Goal: Obtain resource: Download file/media

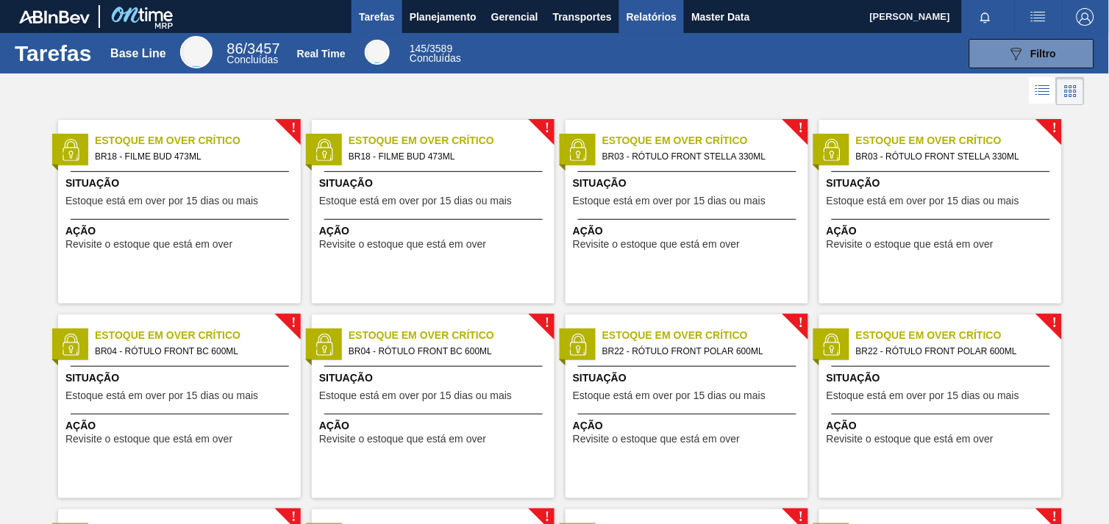
click at [674, 11] on span "Relatórios" at bounding box center [652, 17] width 50 height 18
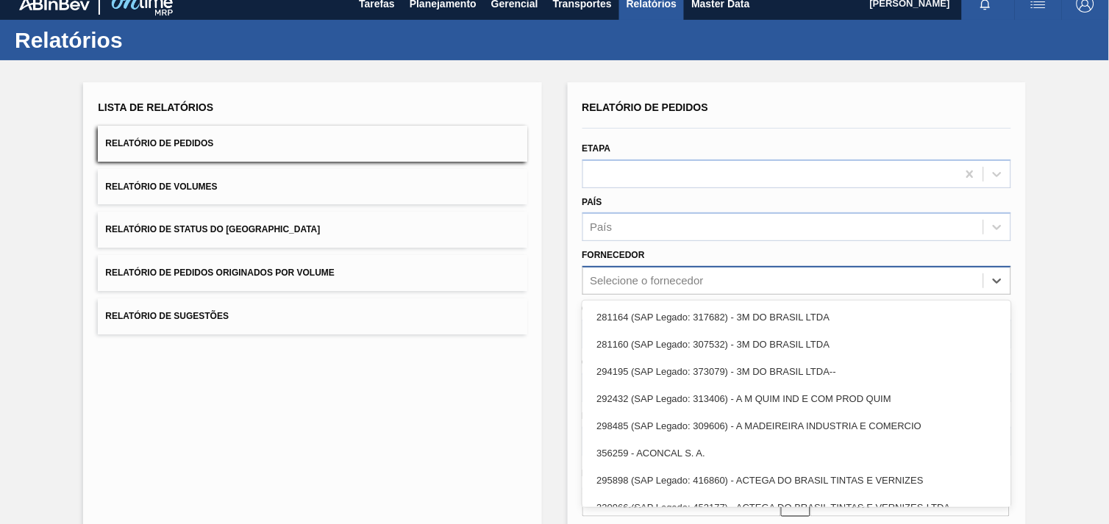
click at [716, 287] on div "Selecione o fornecedor" at bounding box center [783, 281] width 400 height 21
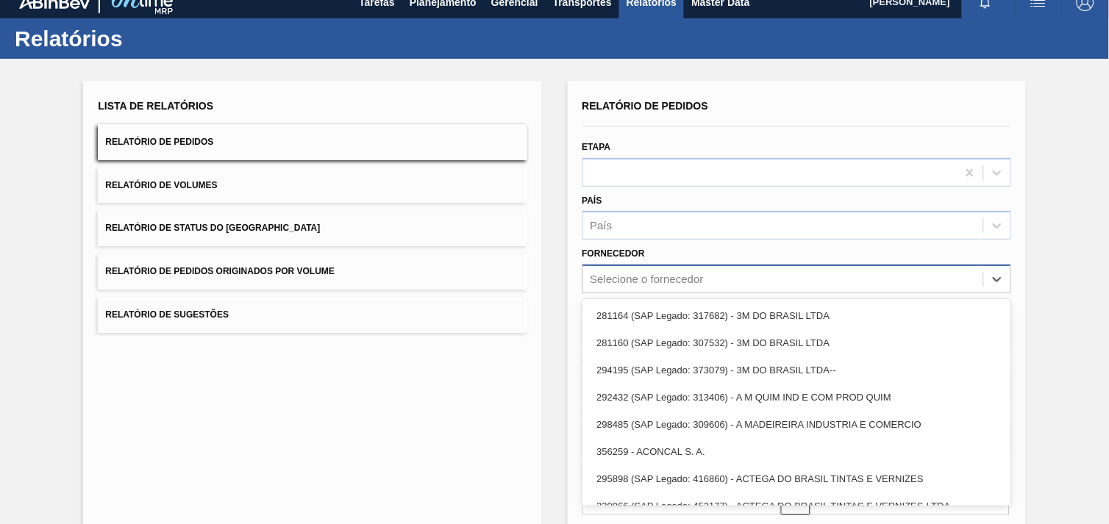
paste input "280304"
type input "280304"
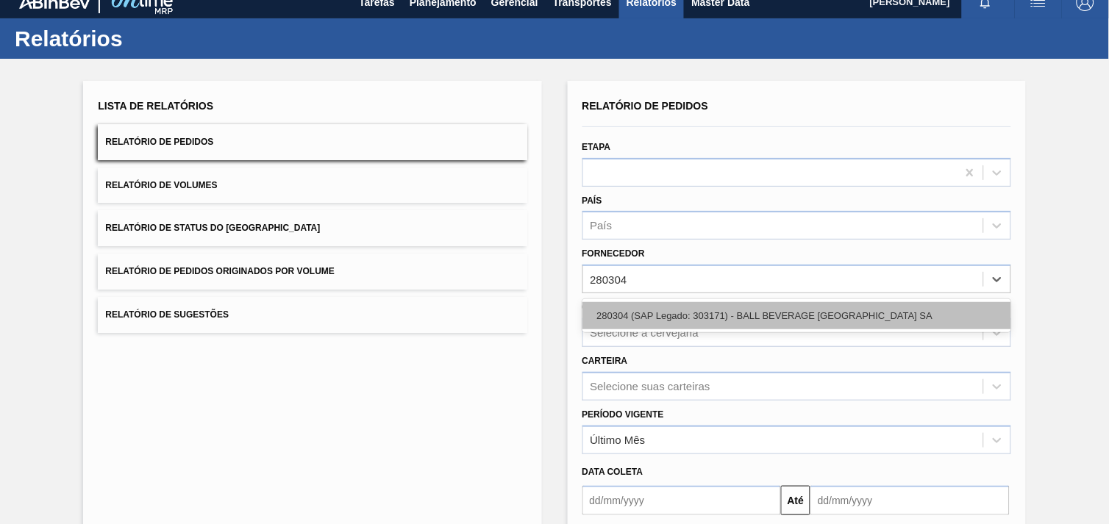
click at [707, 307] on div "280304 (SAP Legado: 303171) - BALL BEVERAGE [GEOGRAPHIC_DATA] SA" at bounding box center [796, 315] width 429 height 27
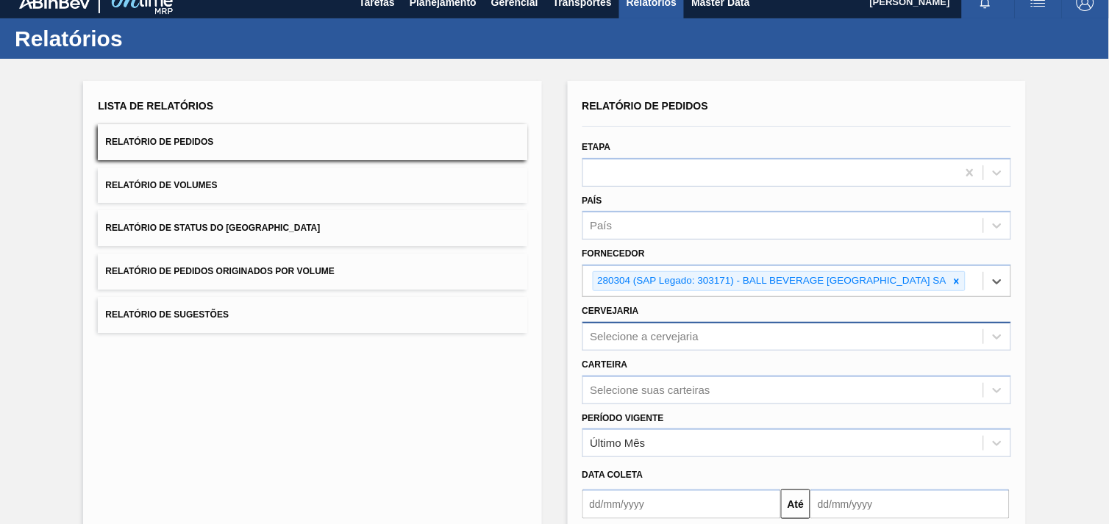
click at [699, 332] on div "Selecione a cervejaria" at bounding box center [796, 336] width 429 height 29
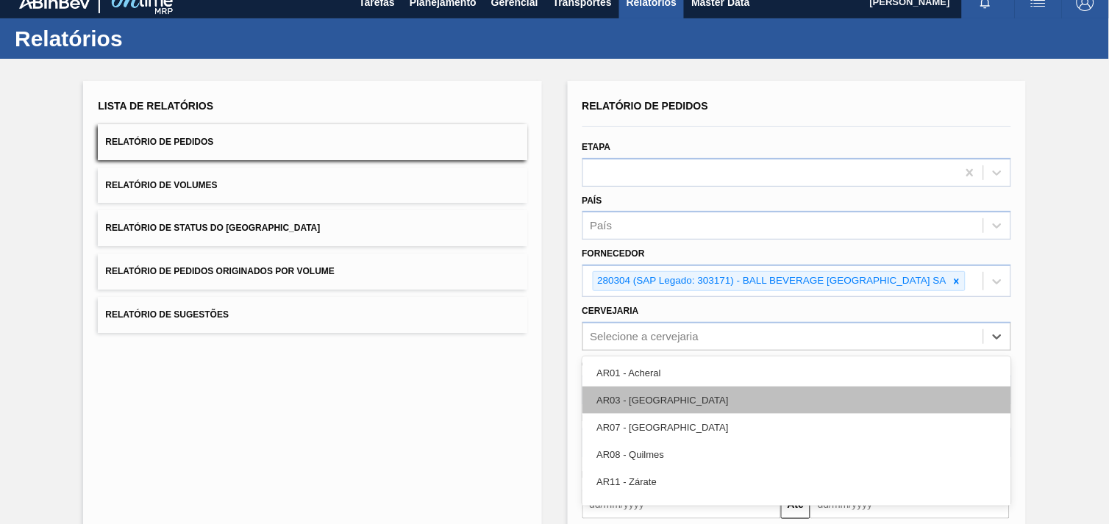
scroll to position [71, 0]
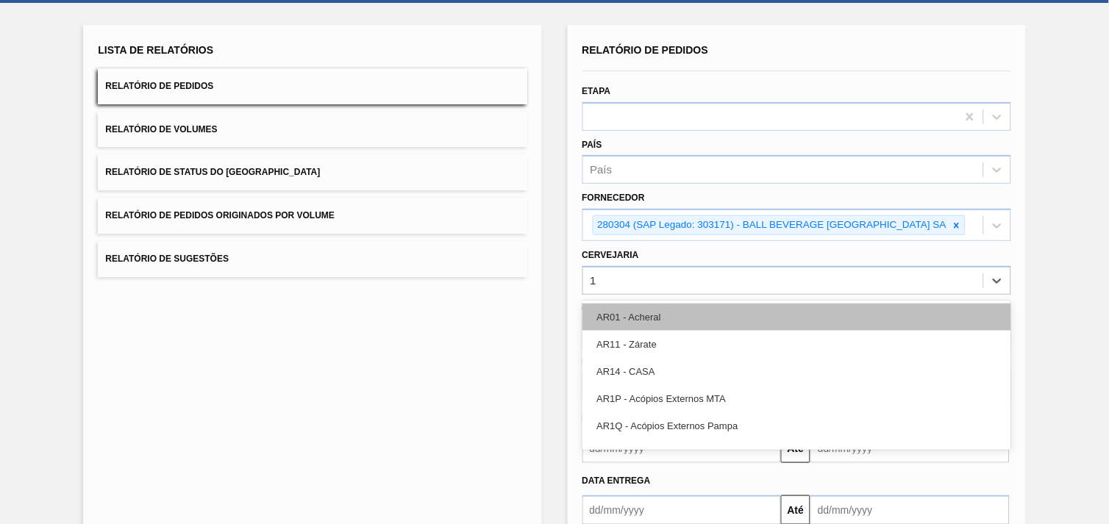
type input "16"
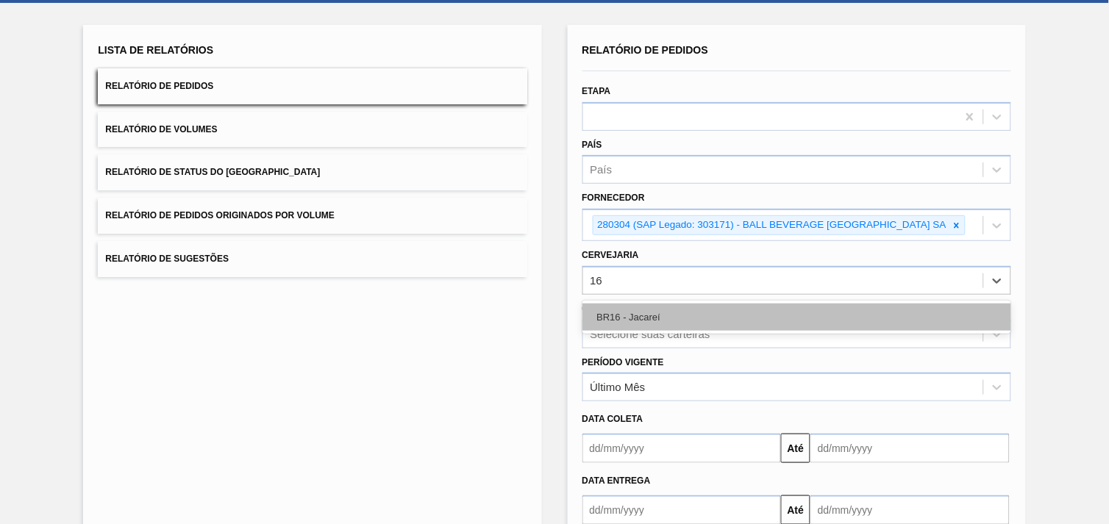
click at [682, 312] on div "BR16 - Jacareí" at bounding box center [796, 317] width 429 height 27
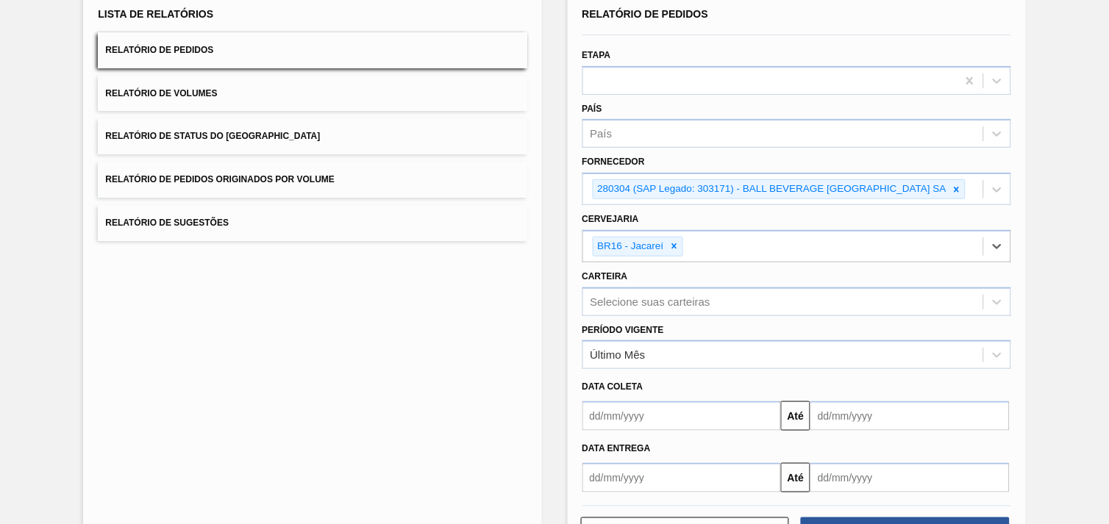
scroll to position [160, 0]
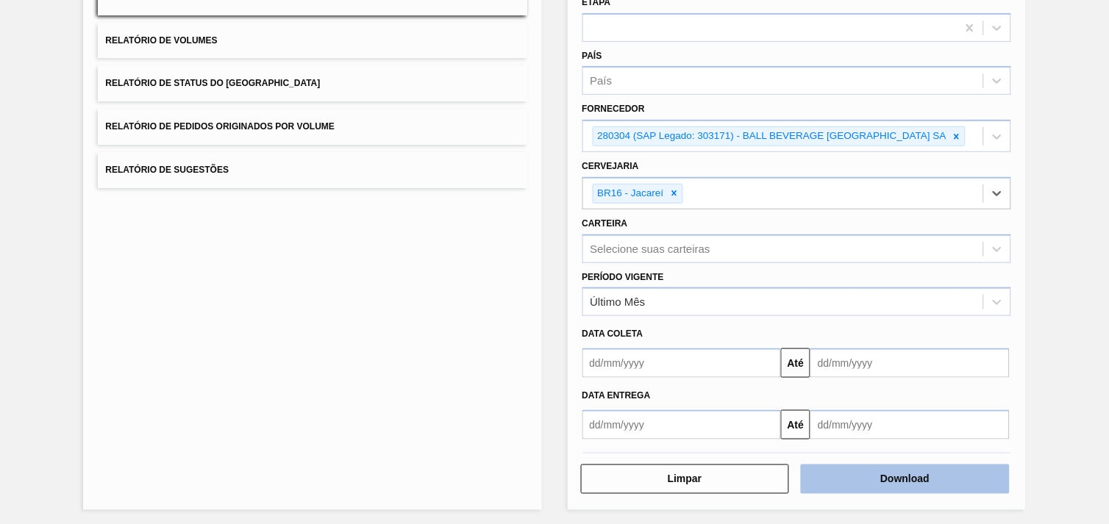
click at [917, 466] on button "Download" at bounding box center [905, 479] width 209 height 29
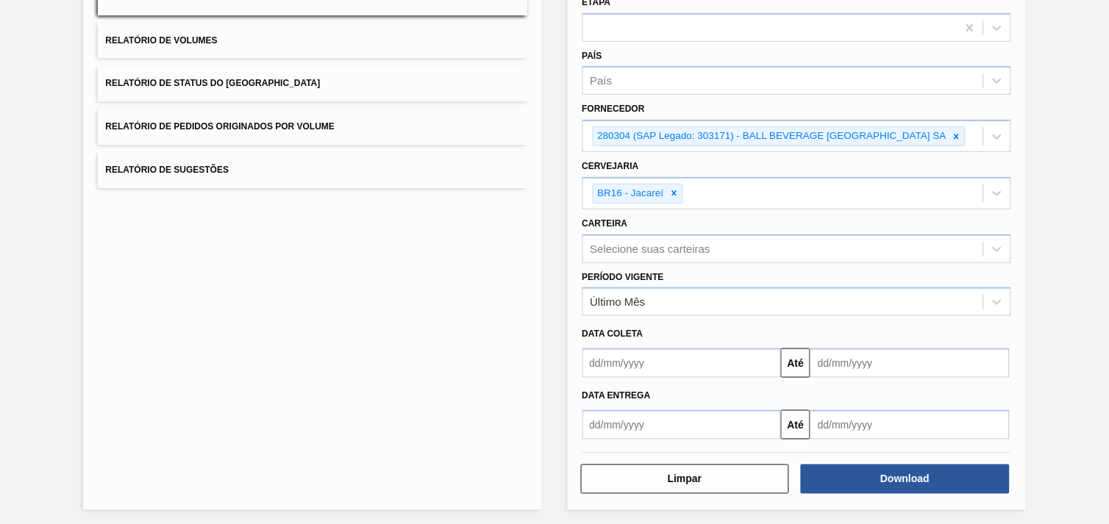
drag, startPoint x: 1038, startPoint y: 231, endPoint x: 1018, endPoint y: 231, distance: 19.9
click at [1038, 231] on div "Lista de Relatórios Relatório de Pedidos Relatório de Volumes Relatório de Stat…" at bounding box center [554, 221] width 1109 height 615
